Goal: Entertainment & Leisure: Consume media (video, audio)

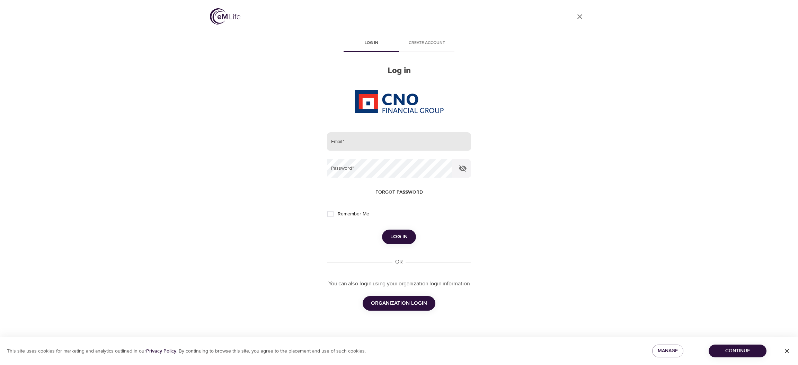
click at [436, 143] on input "email" at bounding box center [399, 141] width 144 height 19
click at [0, 365] on com-1password-button at bounding box center [0, 365] width 0 height 0
type input "[PERSON_NAME][EMAIL_ADDRESS][DOMAIN_NAME]"
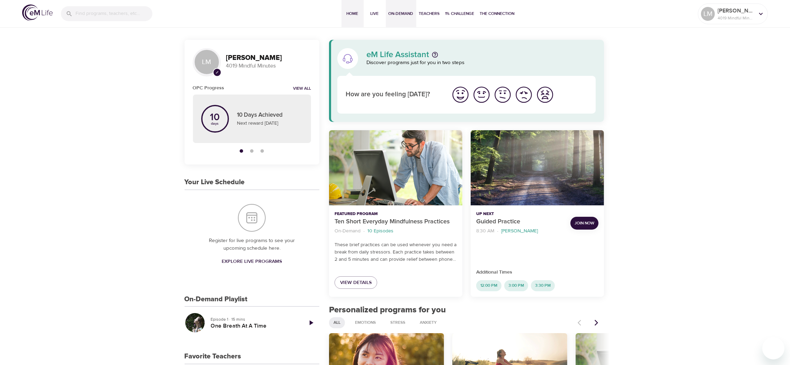
click at [396, 13] on span "On-Demand" at bounding box center [401, 13] width 25 height 7
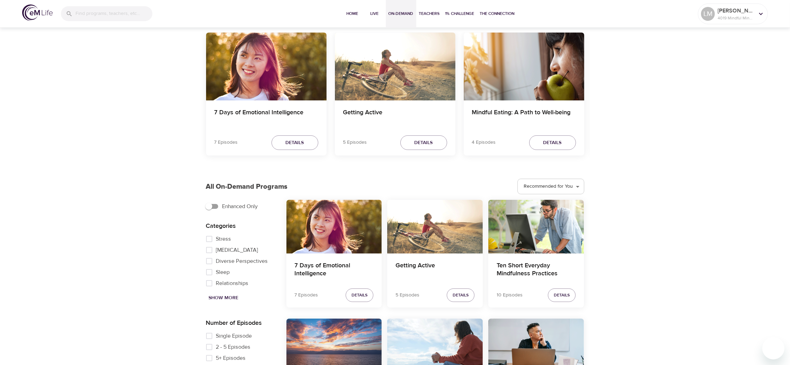
scroll to position [86, 0]
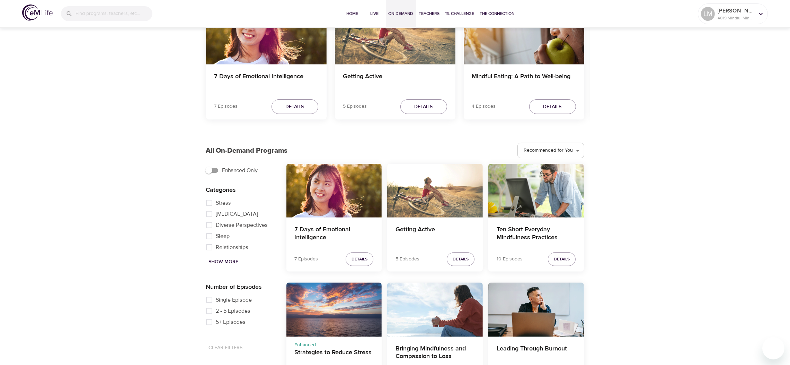
click at [225, 299] on span "Single Episode" at bounding box center [234, 300] width 36 height 8
click at [216, 299] on input "Single Episode" at bounding box center [209, 299] width 14 height 11
checkbox input "true"
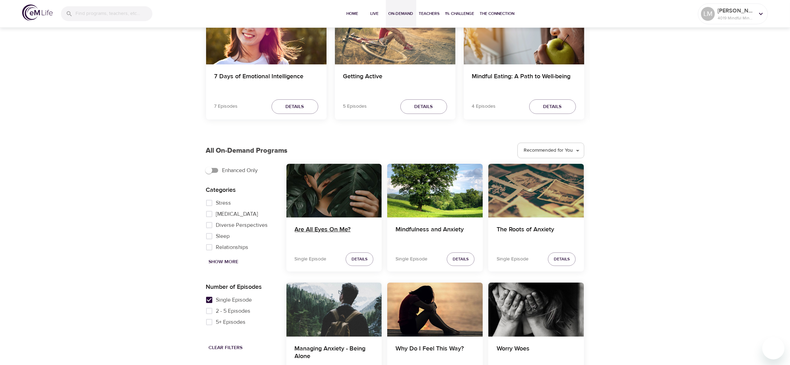
click at [331, 232] on h4 "Are All Eyes On Me?" at bounding box center [334, 234] width 79 height 17
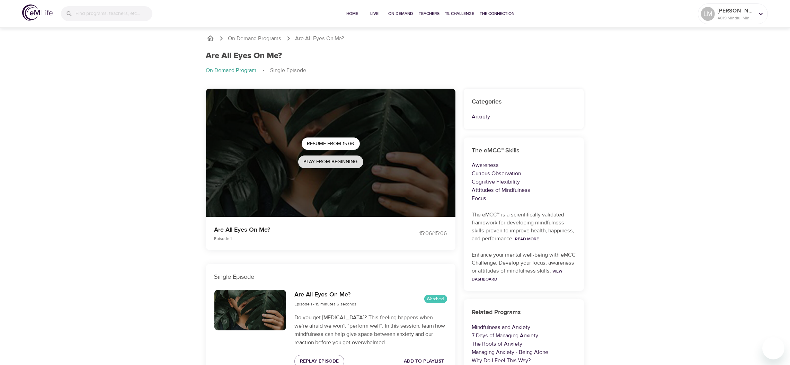
click at [329, 160] on span "Play from beginning" at bounding box center [331, 162] width 54 height 9
click at [745, 23] on div "[PERSON_NAME] 4019 Mindful Minutes" at bounding box center [733, 13] width 67 height 17
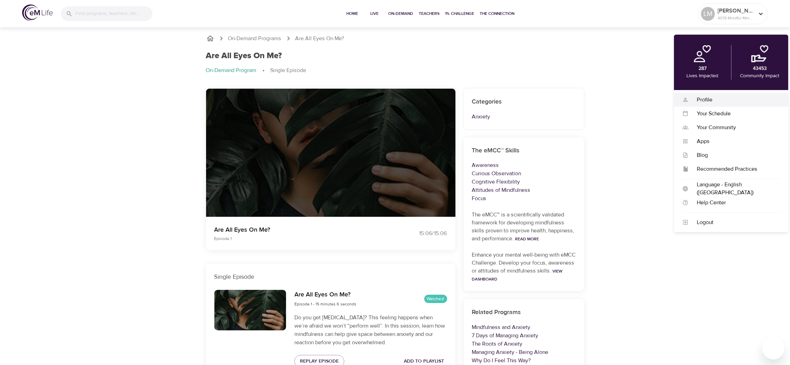
click at [712, 99] on div "Profile" at bounding box center [734, 100] width 91 height 8
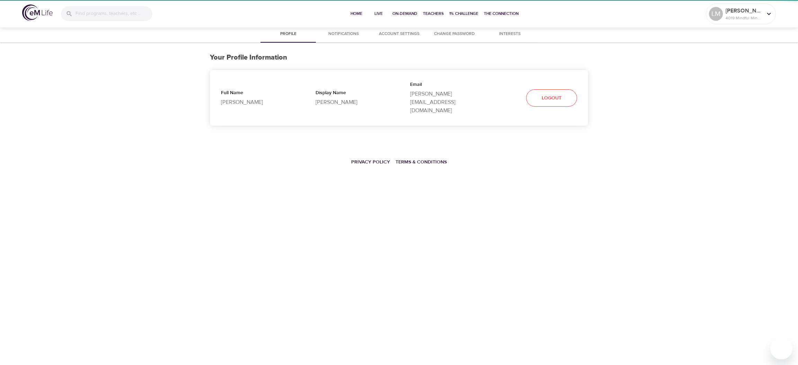
select select "10"
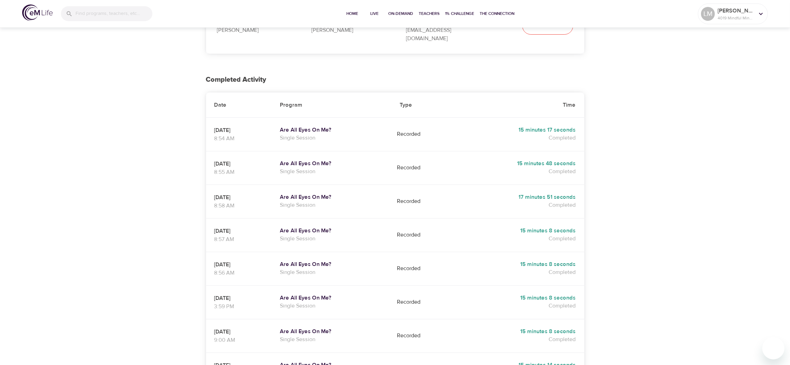
scroll to position [69, 0]
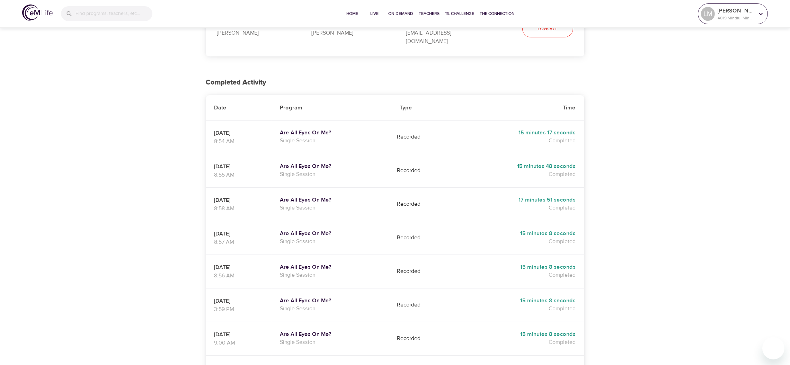
click at [724, 15] on p "4019 Mindful Minutes" at bounding box center [736, 18] width 37 height 6
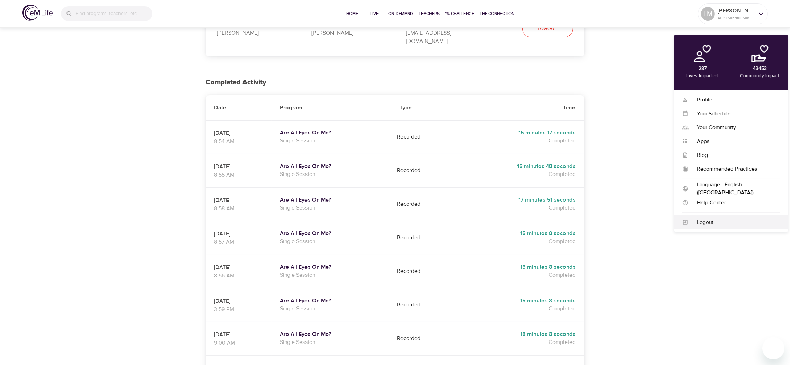
click at [706, 220] on div "Logout" at bounding box center [734, 223] width 91 height 8
